Goal: Book appointment/travel/reservation

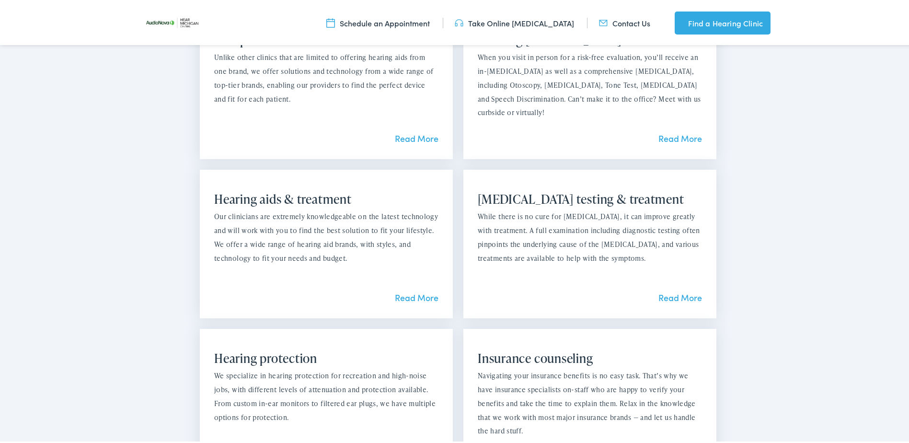
scroll to position [815, 0]
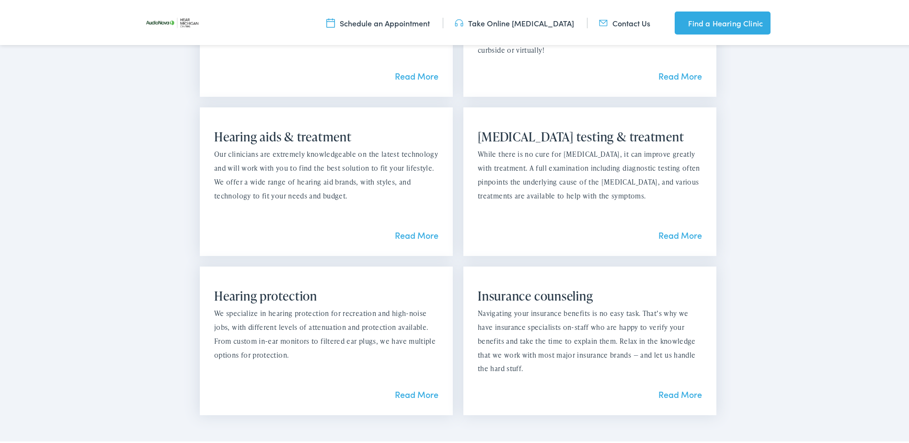
click at [409, 388] on link "Read More" at bounding box center [417, 392] width 44 height 12
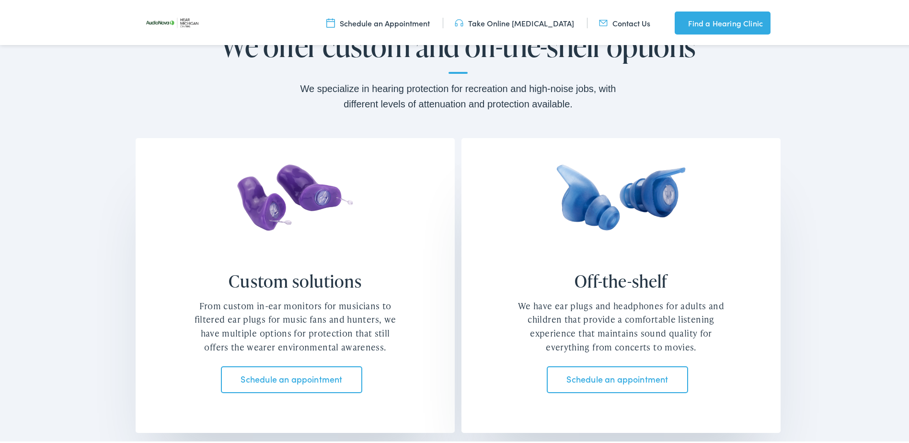
scroll to position [868, 0]
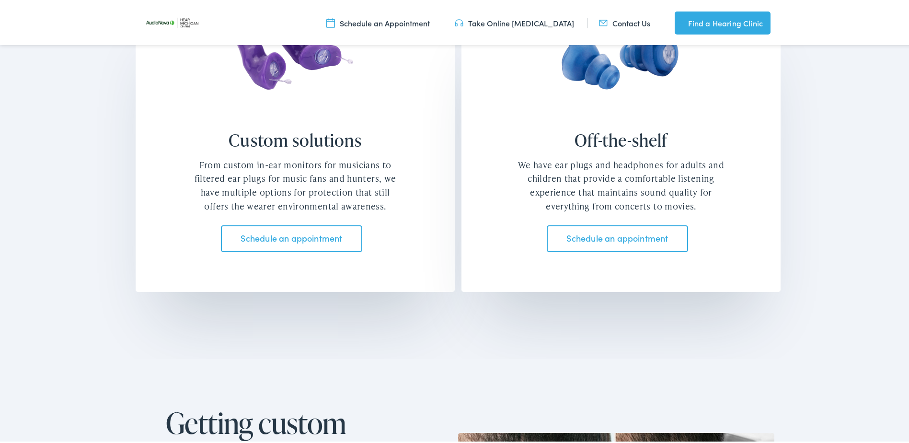
click at [283, 233] on link "Schedule an appointment" at bounding box center [291, 236] width 141 height 27
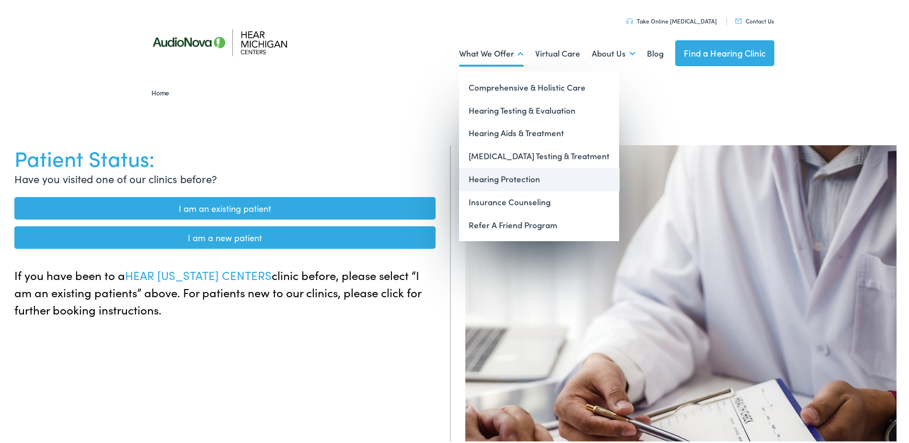
click at [498, 181] on link "Hearing Protection" at bounding box center [539, 177] width 160 height 23
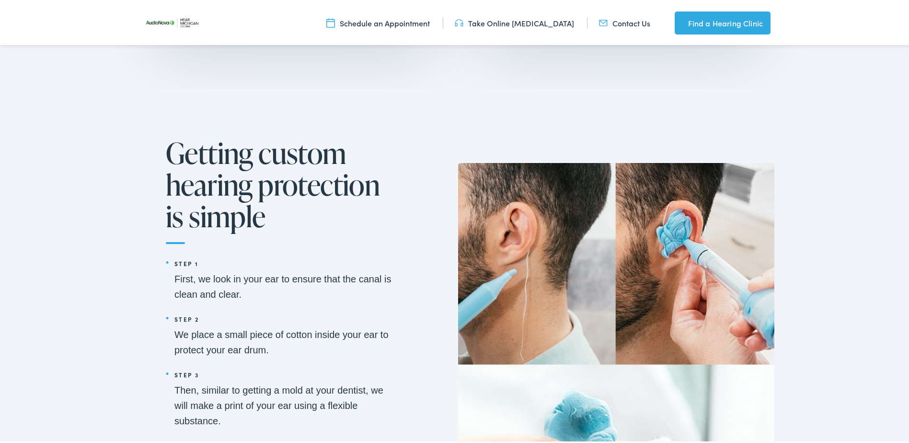
scroll to position [1151, 0]
